Goal: Information Seeking & Learning: Learn about a topic

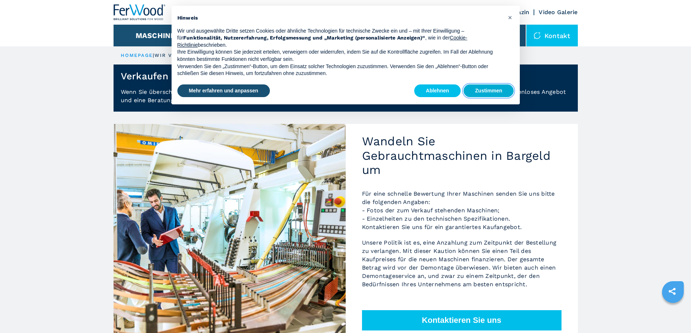
click at [484, 91] on button "Zustimmen" at bounding box center [488, 90] width 50 height 13
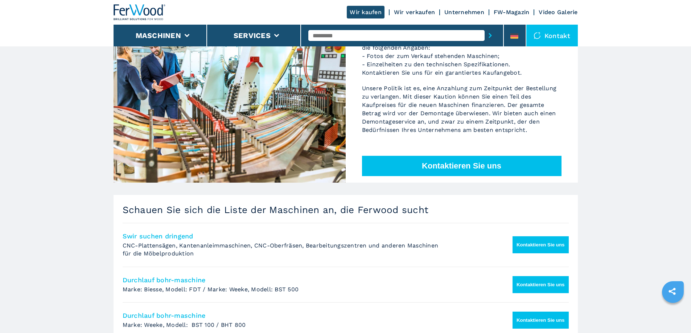
scroll to position [73, 0]
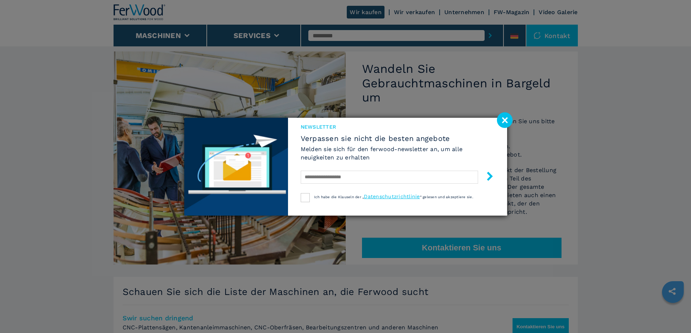
click at [503, 119] on image at bounding box center [505, 120] width 16 height 16
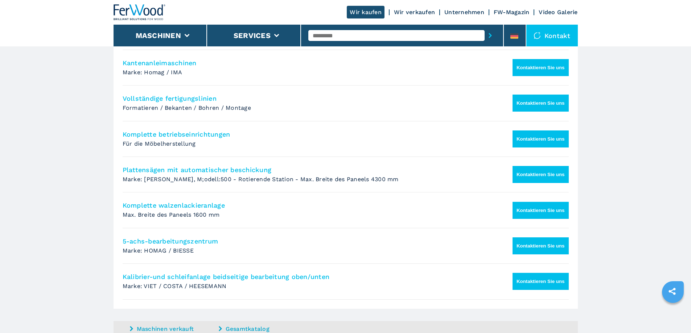
scroll to position [363, 0]
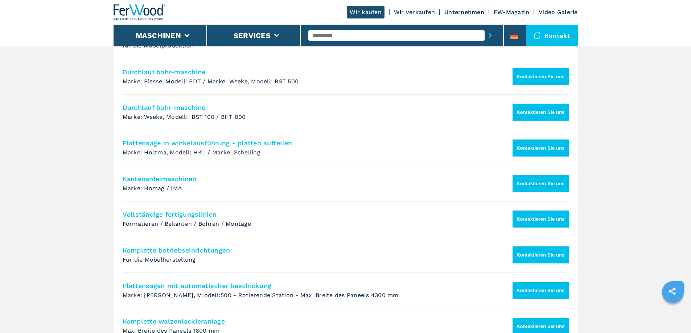
click at [533, 183] on button "Kontaktieren Sie uns" at bounding box center [540, 183] width 56 height 17
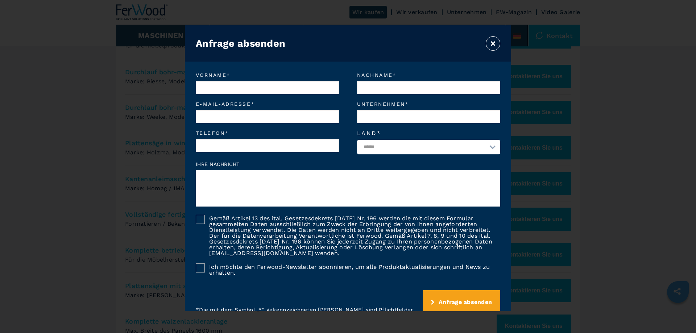
click at [492, 44] on button "×" at bounding box center [493, 43] width 15 height 15
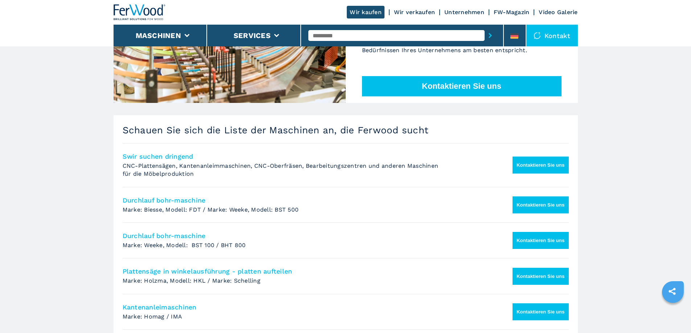
scroll to position [218, 0]
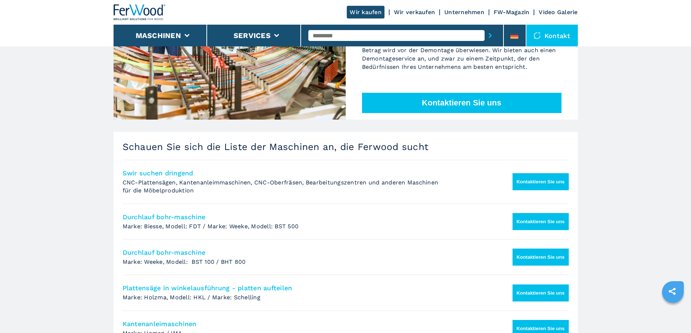
click at [541, 181] on button "Kontaktieren Sie uns" at bounding box center [540, 181] width 56 height 17
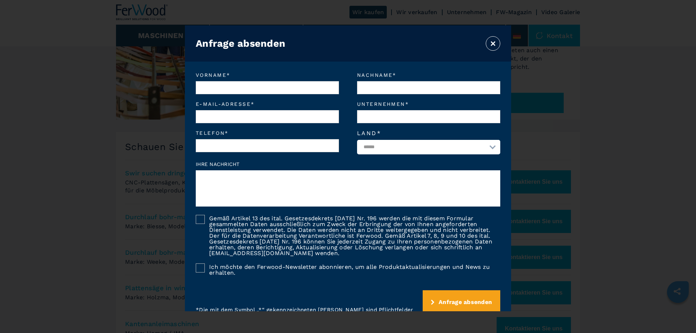
click at [496, 43] on button "×" at bounding box center [493, 43] width 15 height 15
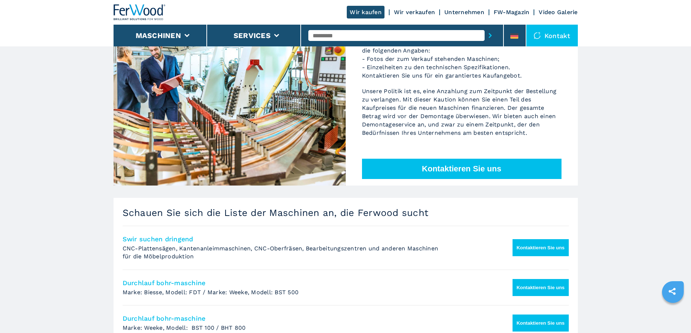
scroll to position [145, 0]
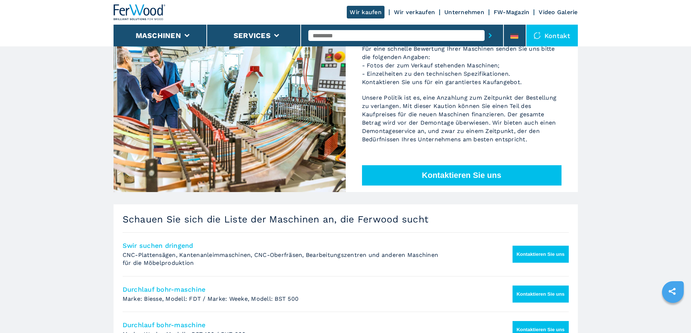
click at [419, 11] on link "Wir verkaufen" at bounding box center [414, 12] width 41 height 7
drag, startPoint x: 409, startPoint y: 9, endPoint x: 412, endPoint y: 15, distance: 6.0
click at [409, 10] on link "Wir verkaufen" at bounding box center [414, 12] width 41 height 7
click at [411, 11] on link "Wir verkaufen" at bounding box center [414, 12] width 41 height 7
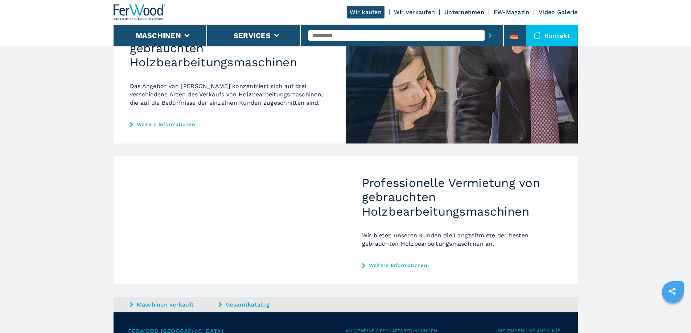
scroll to position [181, 0]
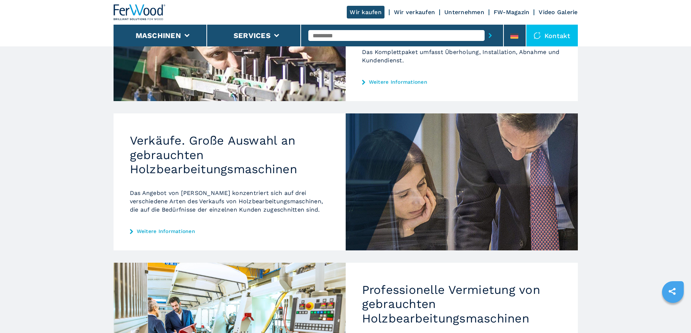
click at [174, 232] on link "Weitere Informationen" at bounding box center [229, 231] width 199 height 6
click at [465, 11] on link "Unternehmen" at bounding box center [464, 12] width 40 height 7
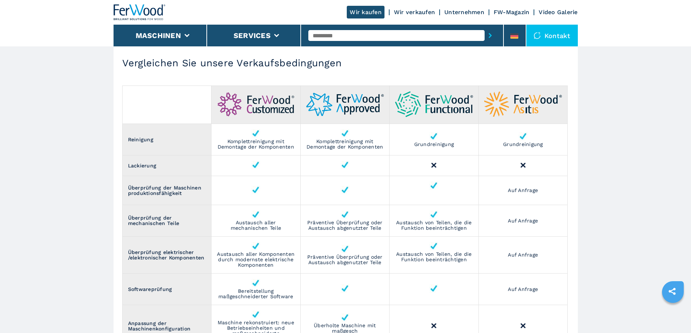
scroll to position [694, 0]
